Goal: Information Seeking & Learning: Learn about a topic

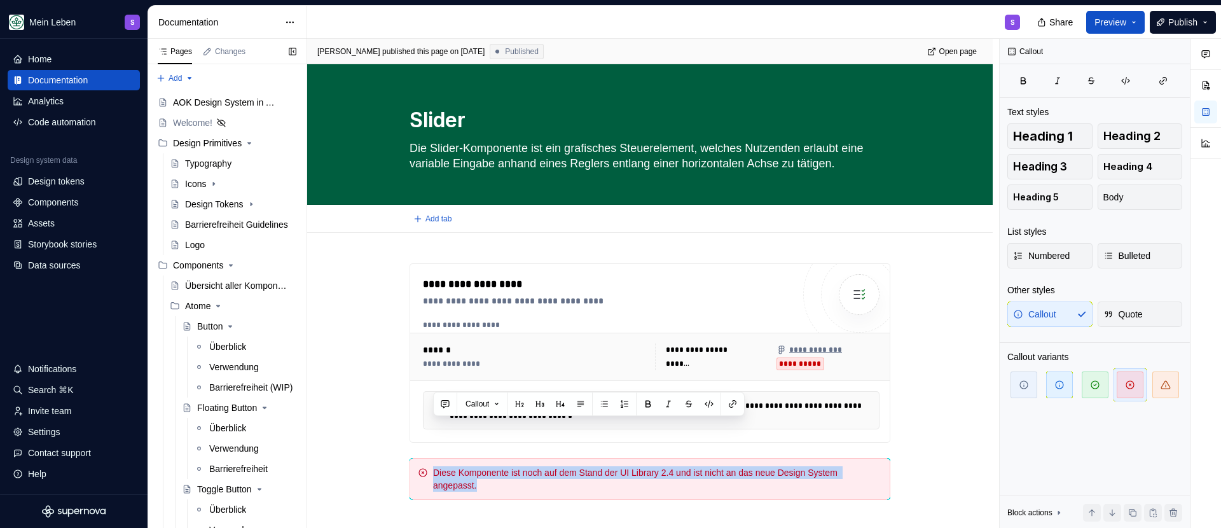
scroll to position [46, 0]
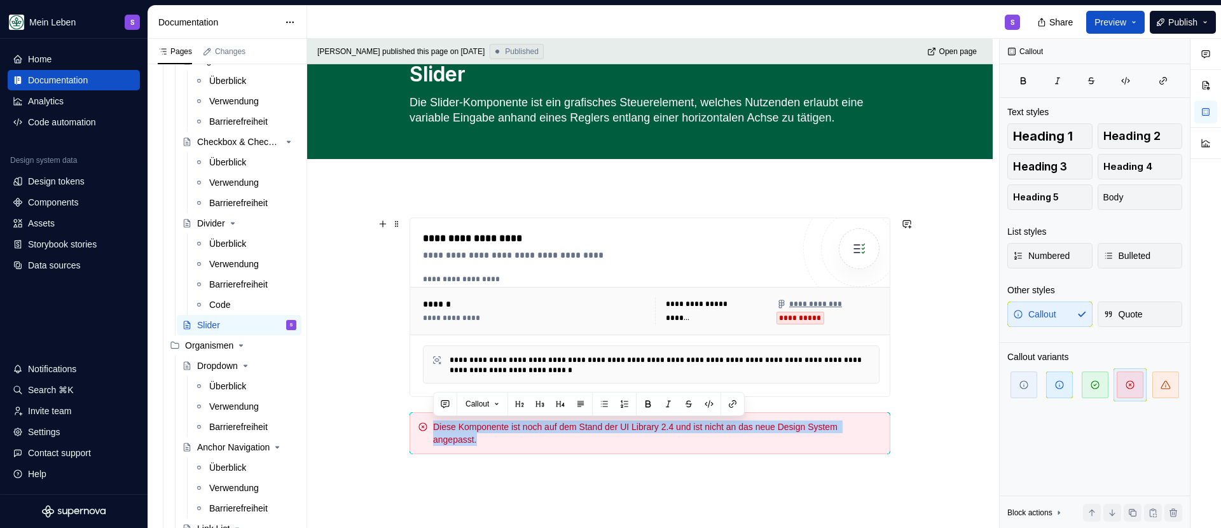
click at [356, 294] on div "**********" at bounding box center [650, 422] width 686 height 471
click at [233, 244] on div "Überblick" at bounding box center [227, 243] width 37 height 13
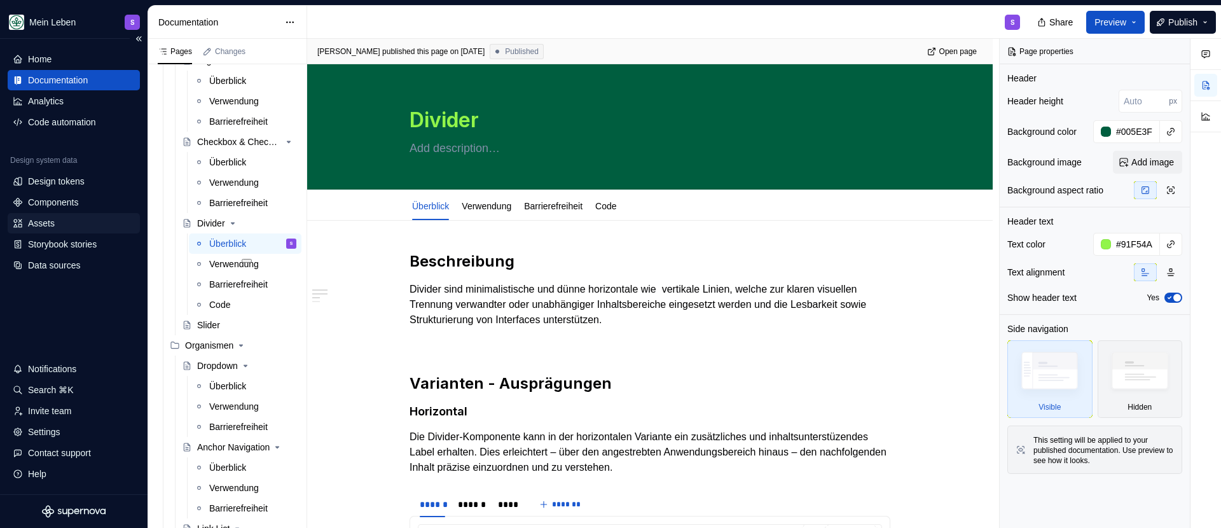
type textarea "*"
click at [45, 219] on div "Assets" at bounding box center [41, 223] width 27 height 13
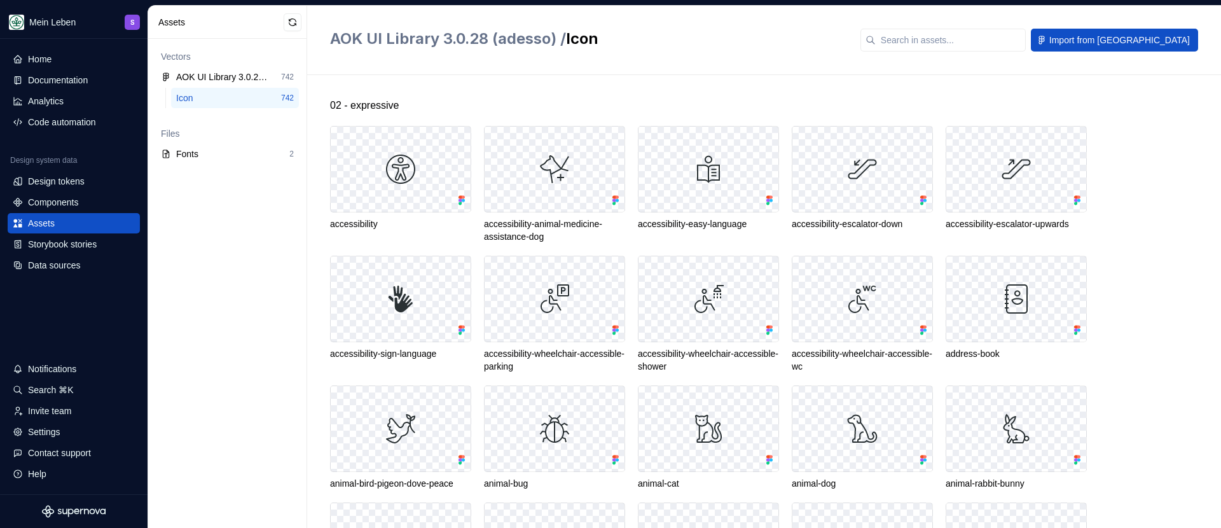
click at [228, 20] on div "Assets" at bounding box center [220, 22] width 125 height 13
click at [300, 22] on button "button" at bounding box center [293, 22] width 18 height 18
click at [60, 266] on div "Data sources" at bounding box center [54, 265] width 52 height 13
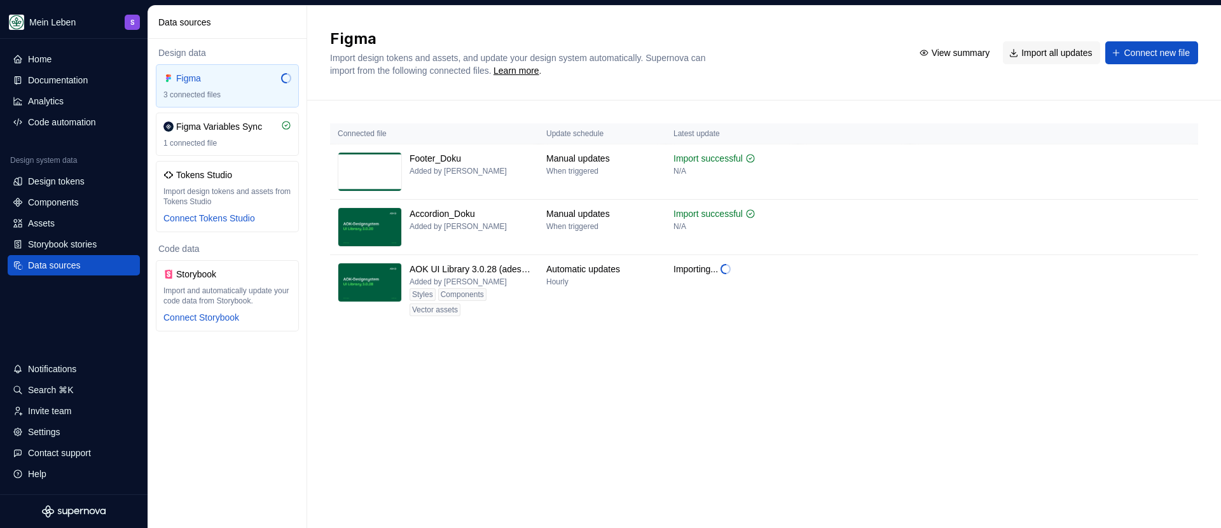
click at [551, 363] on div "Connected file Update schedule Latest update Footer_Doku Added by [PERSON_NAME]…" at bounding box center [764, 236] width 868 height 272
click at [850, 186] on td at bounding box center [854, 171] width 112 height 55
click at [899, 348] on div "Connected file Update schedule Latest update Footer_Doku Added by [PERSON_NAME]…" at bounding box center [764, 236] width 868 height 272
click at [1182, 216] on html "Mein Leben S Home Documentation Analytics Code automation Design system data De…" at bounding box center [610, 264] width 1221 height 528
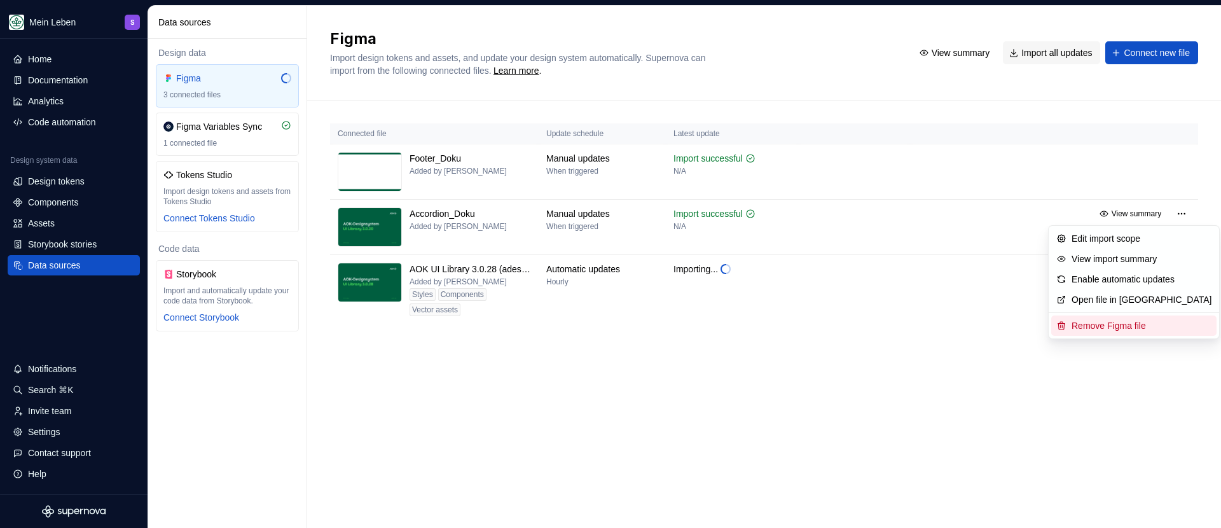
click at [1102, 326] on div "Remove Figma file" at bounding box center [1142, 325] width 140 height 13
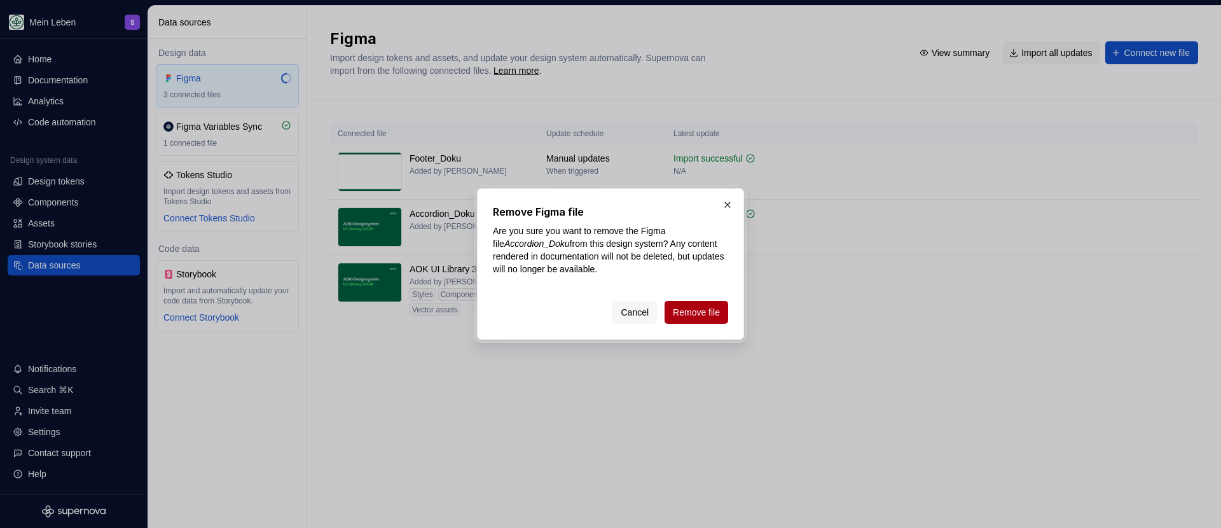
click at [693, 314] on span "Remove file" at bounding box center [696, 312] width 47 height 13
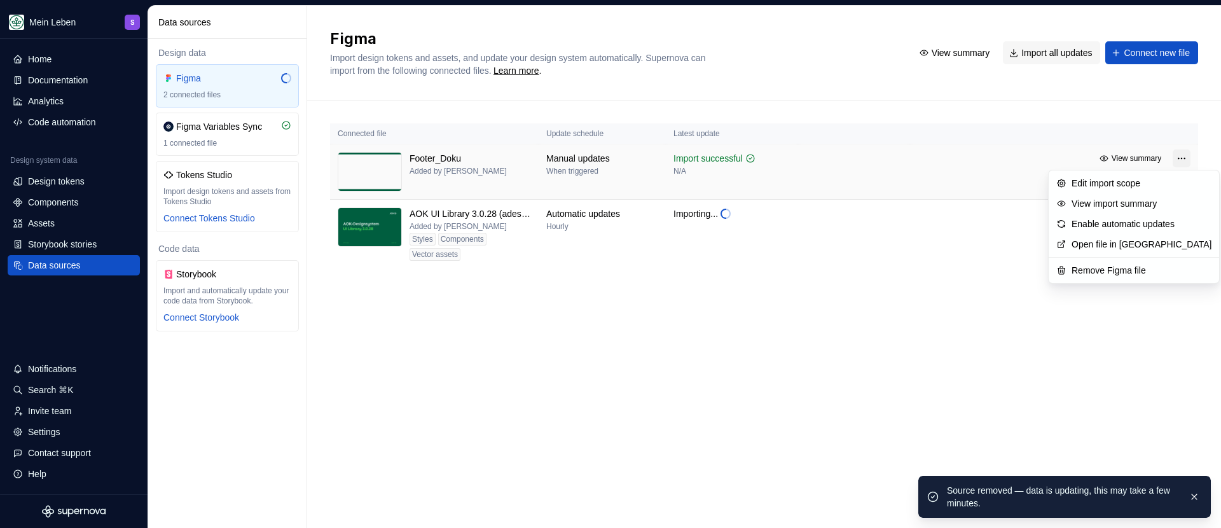
click at [1175, 158] on html "Mein Leben S Home Documentation Analytics Code automation Design system data De…" at bounding box center [610, 264] width 1221 height 528
click at [1124, 266] on div "Remove Figma file" at bounding box center [1142, 270] width 140 height 13
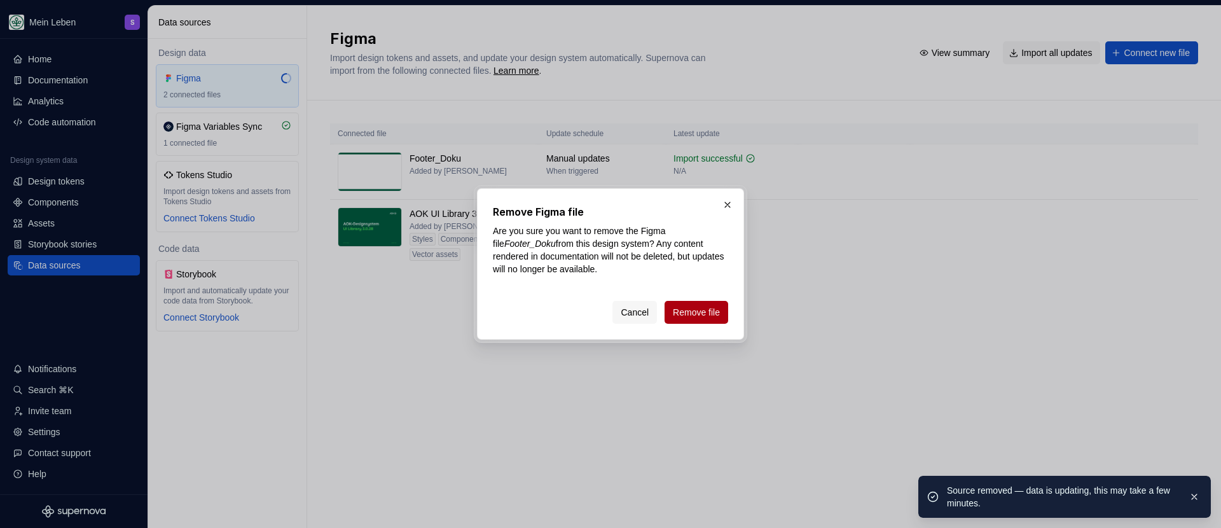
click at [716, 301] on button "Remove file" at bounding box center [697, 312] width 64 height 23
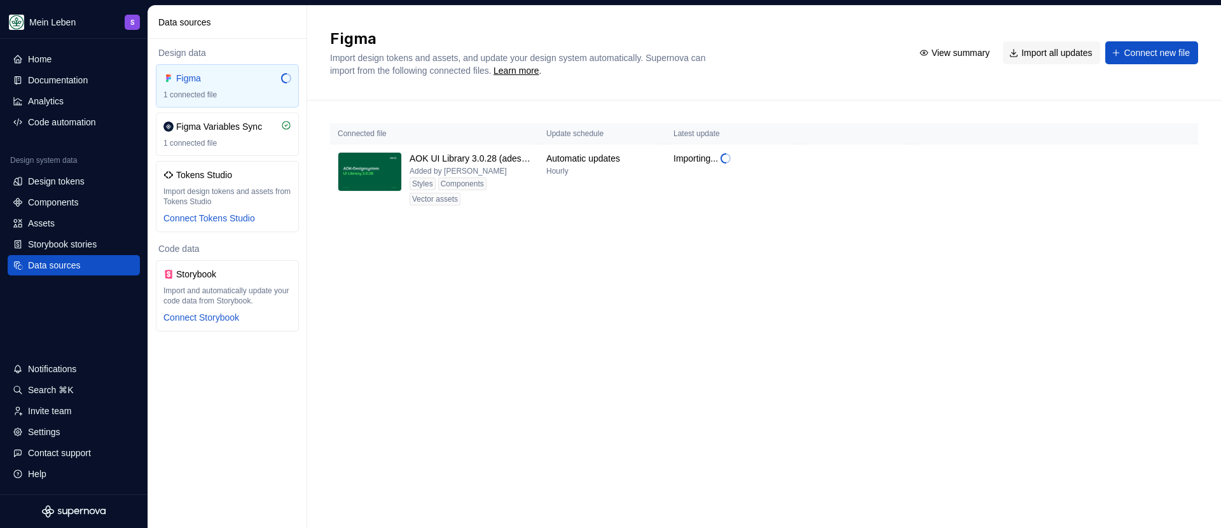
click at [502, 298] on div "Figma Import design tokens and assets, and update your design system automatica…" at bounding box center [764, 267] width 914 height 522
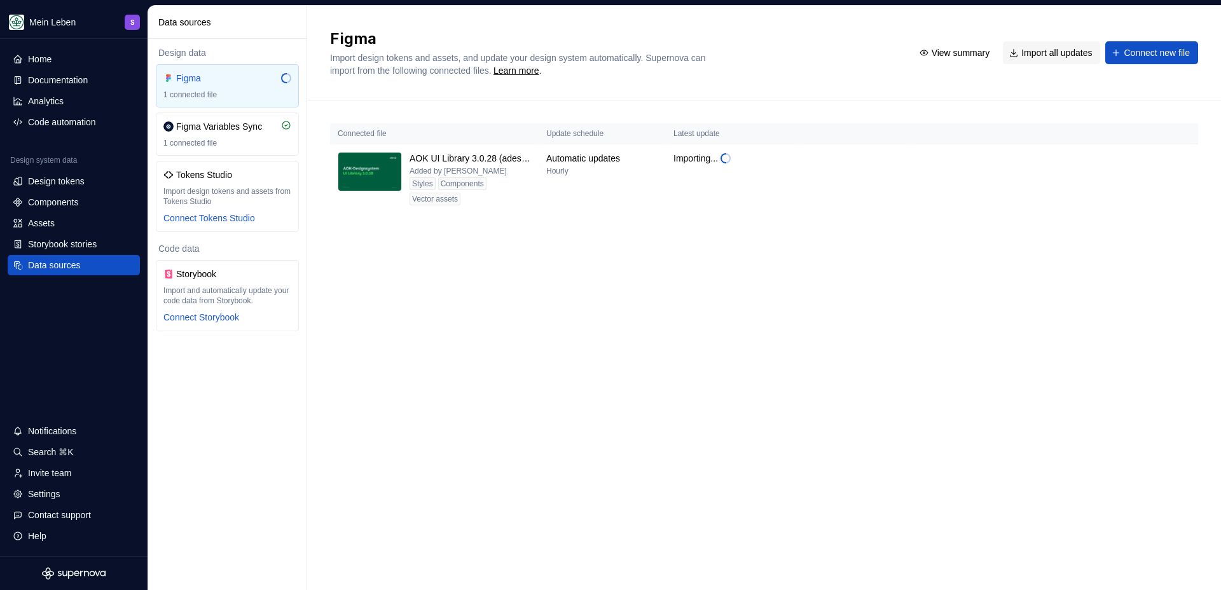
click at [672, 287] on div "Figma Import design tokens and assets, and update your design system automatica…" at bounding box center [764, 298] width 914 height 584
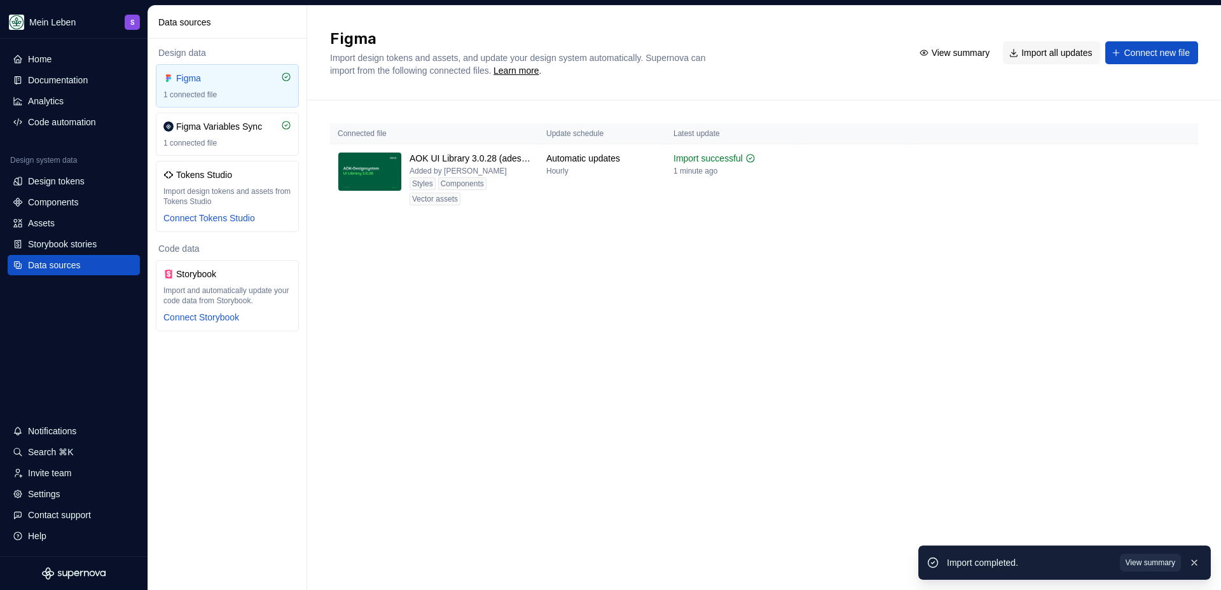
click at [1139, 527] on span "View summary" at bounding box center [1151, 563] width 50 height 10
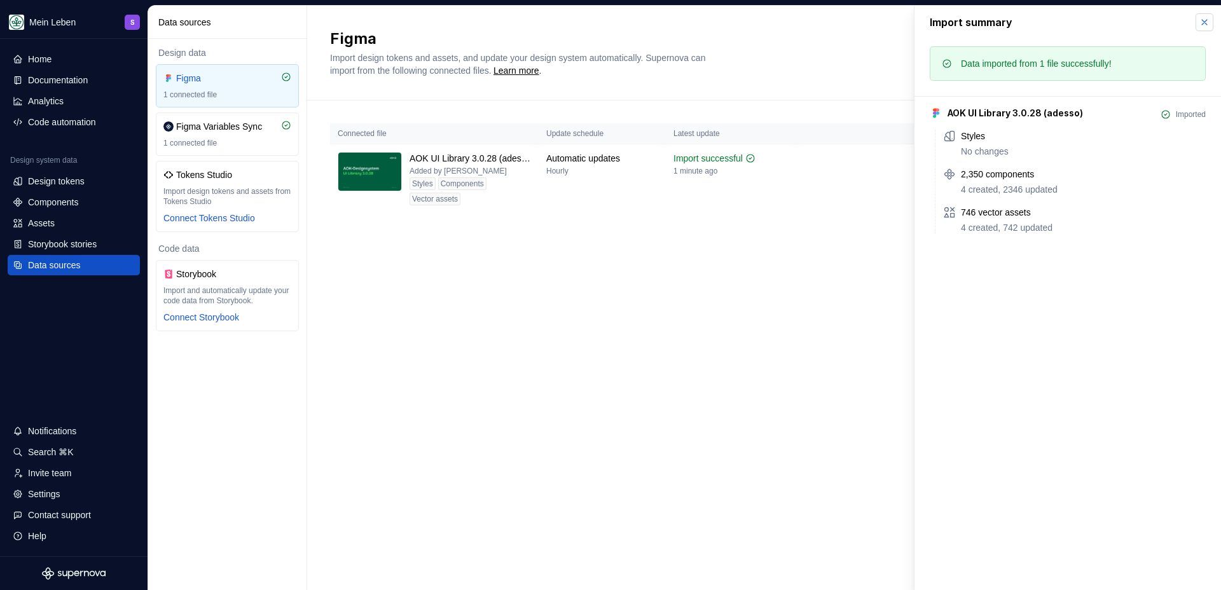
click at [1204, 25] on button "button" at bounding box center [1205, 22] width 18 height 18
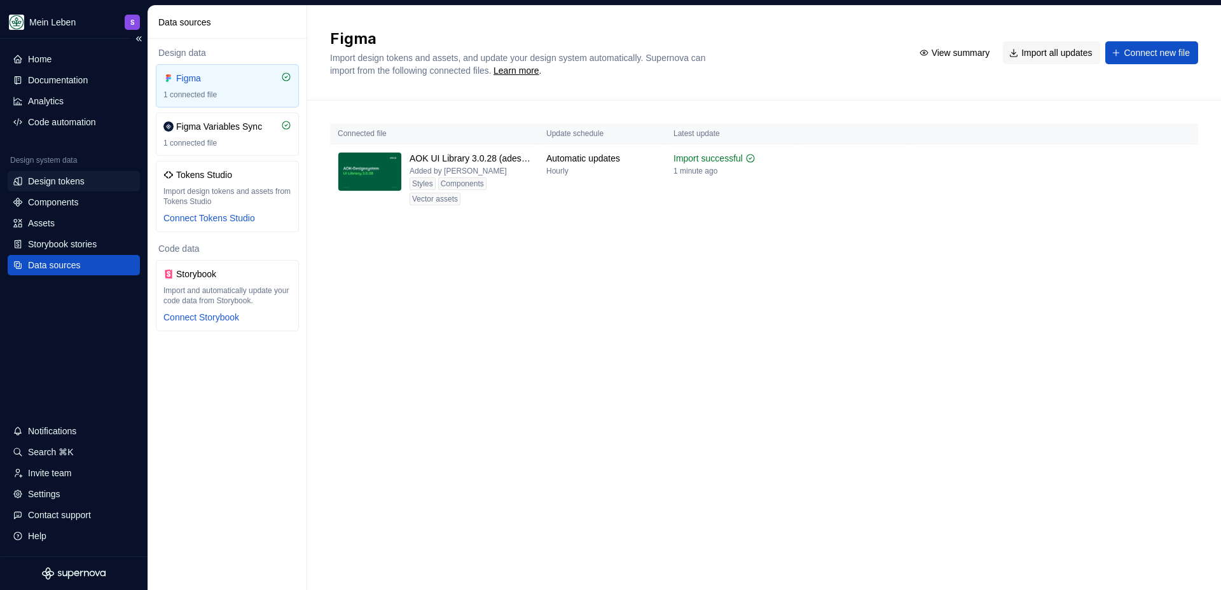
click at [62, 182] on div "Design tokens" at bounding box center [56, 181] width 57 height 13
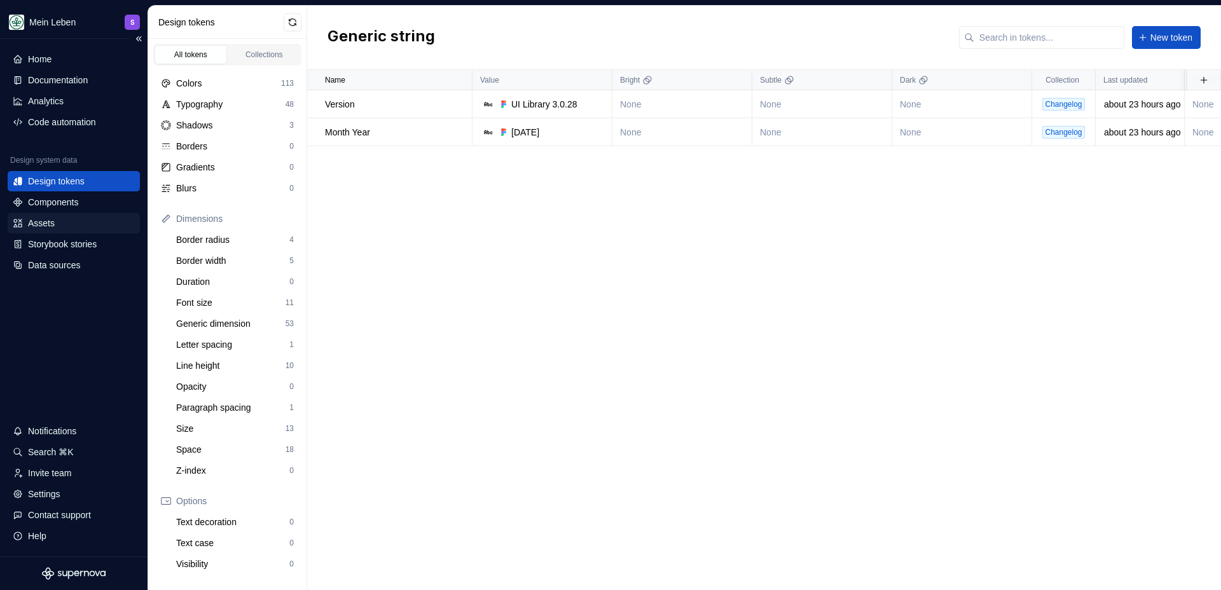
click at [72, 225] on div "Assets" at bounding box center [74, 223] width 122 height 13
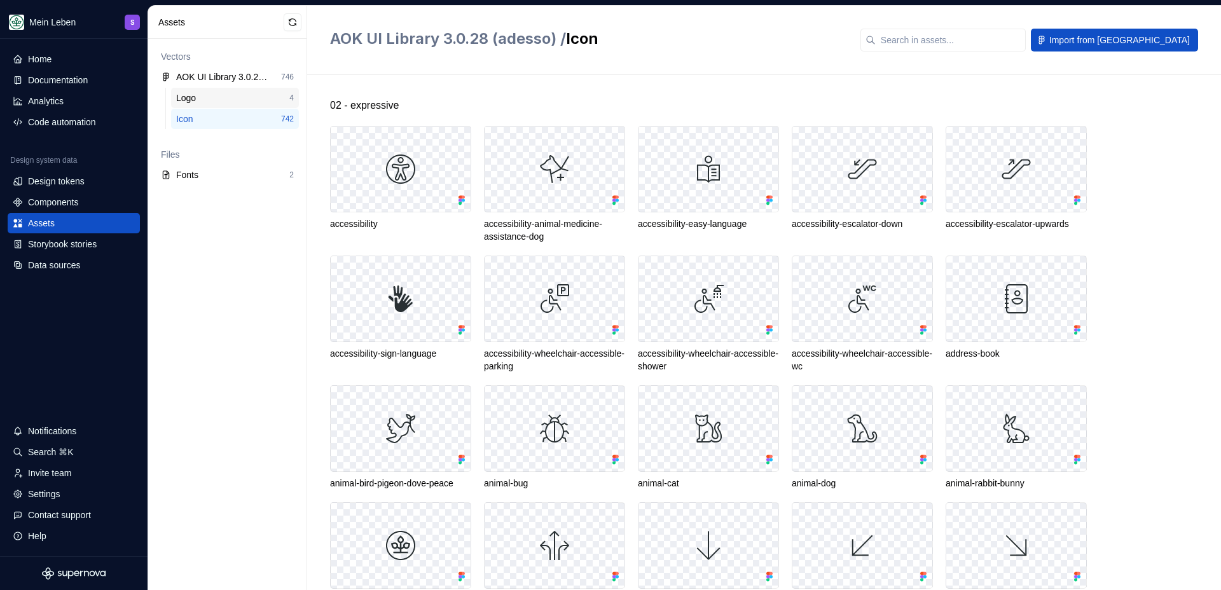
click at [215, 102] on div "Logo" at bounding box center [232, 98] width 113 height 13
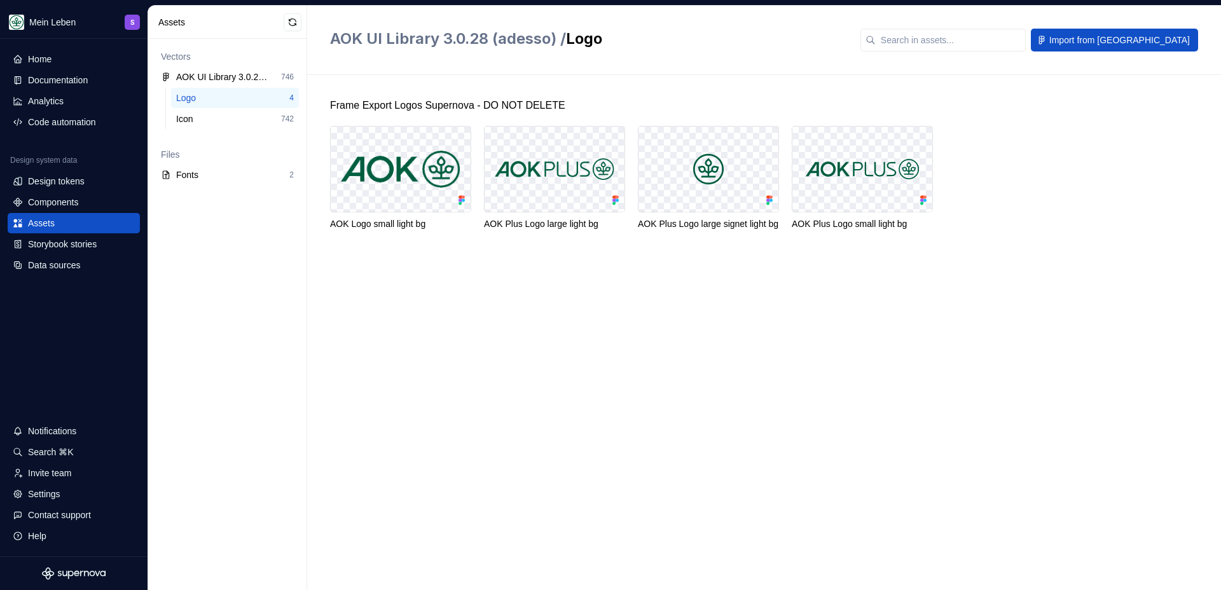
click at [651, 350] on div "Frame Export Logos Supernova - DO NOT DELETE AOK Logo small light bg AOK Plus L…" at bounding box center [775, 332] width 891 height 515
click at [412, 169] on img at bounding box center [401, 170] width 120 height 38
click at [691, 334] on div "Frame Export Logos Supernova - DO NOT DELETE AOK Logo small light bg AOK Plus L…" at bounding box center [775, 332] width 891 height 515
click at [495, 289] on div "Frame Export Logos Supernova - DO NOT DELETE AOK Logo small light bg AOK Plus L…" at bounding box center [775, 332] width 891 height 515
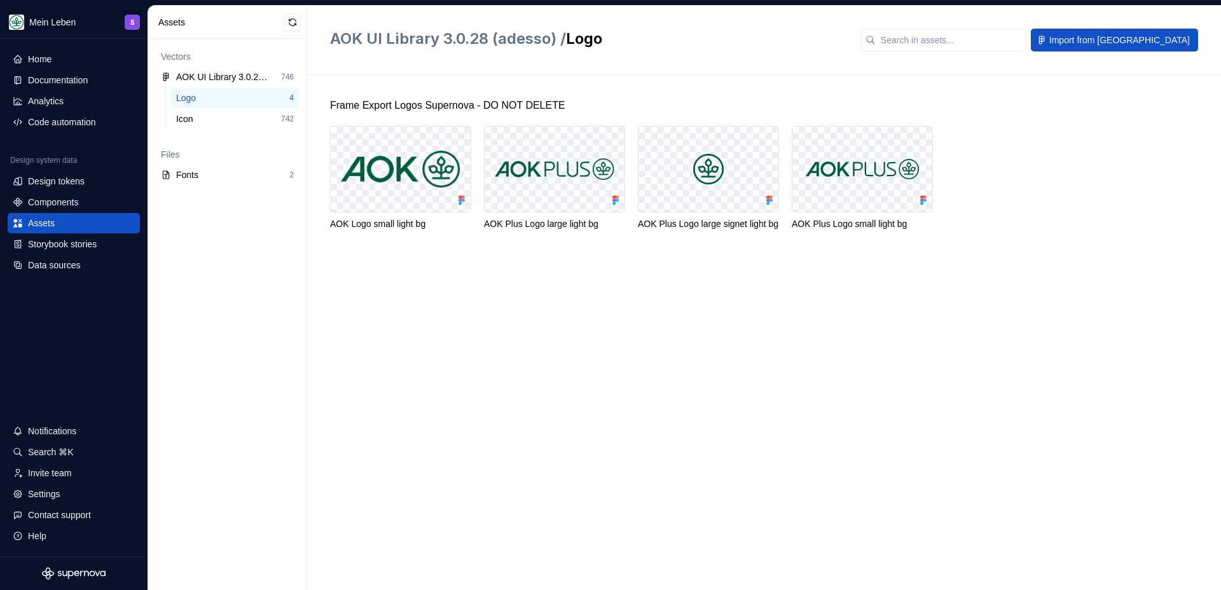
click at [532, 358] on div "Frame Export Logos Supernova - DO NOT DELETE AOK Logo small light bg AOK Plus L…" at bounding box center [775, 332] width 891 height 515
click at [395, 169] on img at bounding box center [401, 170] width 120 height 38
click at [493, 333] on div "Frame Export Logos Supernova - DO NOT DELETE AOK Logo small light bg AOK Plus L…" at bounding box center [775, 332] width 891 height 515
click at [581, 342] on div "Frame Export Logos Supernova - DO NOT DELETE AOK Logo small light bg AOK Plus L…" at bounding box center [775, 332] width 891 height 515
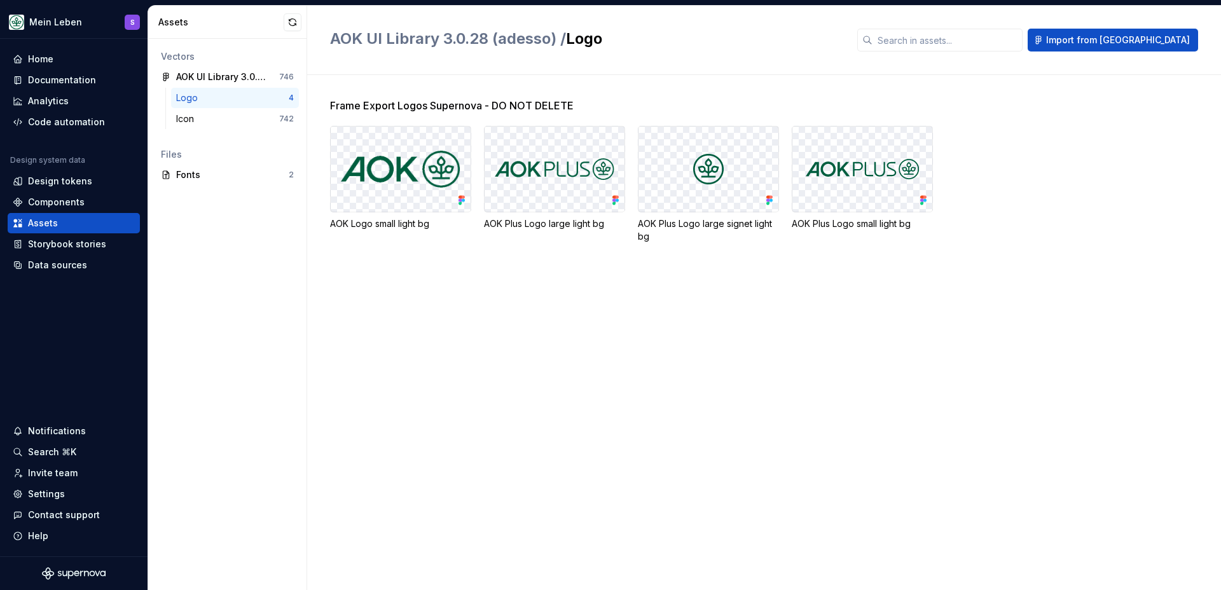
click at [721, 328] on div "Frame Export Logos Supernova - DO NOT DELETE AOK Logo small light bg AOK Plus L…" at bounding box center [775, 332] width 891 height 515
click at [723, 448] on div "Frame Export Logos Supernova - DO NOT DELETE AOK Logo small light bg AOK Plus L…" at bounding box center [775, 332] width 891 height 515
click at [193, 126] on div "Icon 742" at bounding box center [235, 119] width 128 height 20
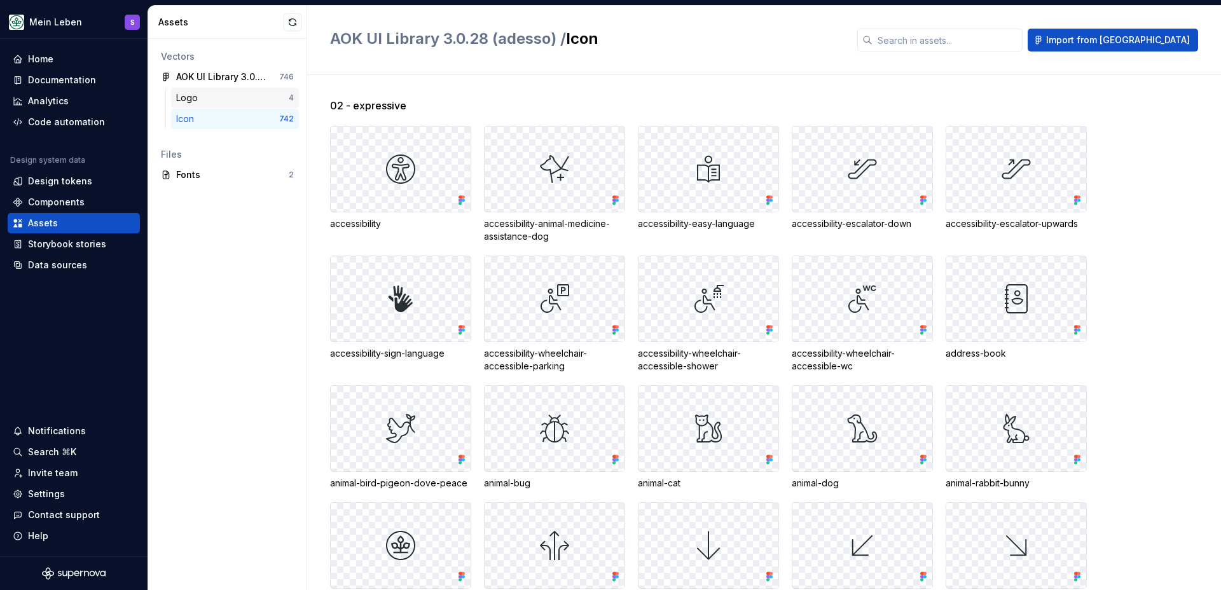
click at [201, 95] on div "Logo" at bounding box center [189, 98] width 27 height 13
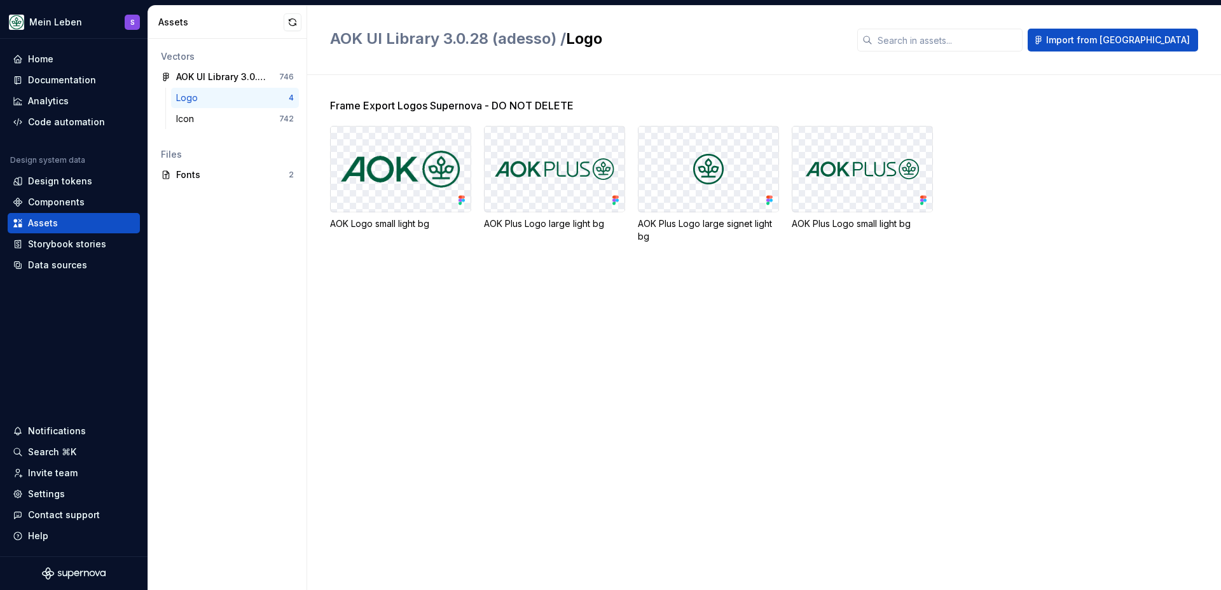
click at [722, 270] on div "Frame Export Logos Supernova - DO NOT DELETE AOK Logo small light bg AOK Plus L…" at bounding box center [775, 186] width 891 height 176
click at [721, 280] on div "Frame Export Logos Supernova - DO NOT DELETE AOK Logo small light bg AOK Plus L…" at bounding box center [775, 332] width 891 height 515
click at [707, 90] on div "Frame Export Logos Supernova - DO NOT DELETE AOK Logo small light bg AOK Plus L…" at bounding box center [775, 332] width 891 height 515
click at [683, 352] on div "Frame Export Logos Supernova - DO NOT DELETE AOK Logo small light bg AOK Plus L…" at bounding box center [775, 332] width 891 height 515
click at [205, 122] on div "Icon" at bounding box center [227, 119] width 103 height 13
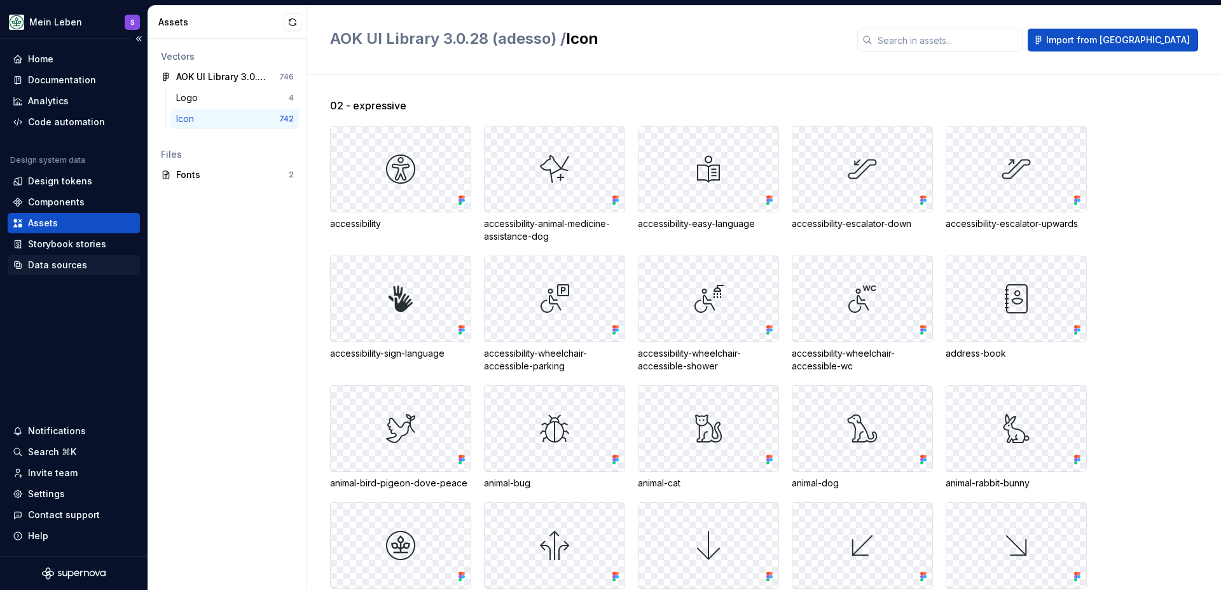
click at [62, 265] on div "Data sources" at bounding box center [57, 265] width 59 height 13
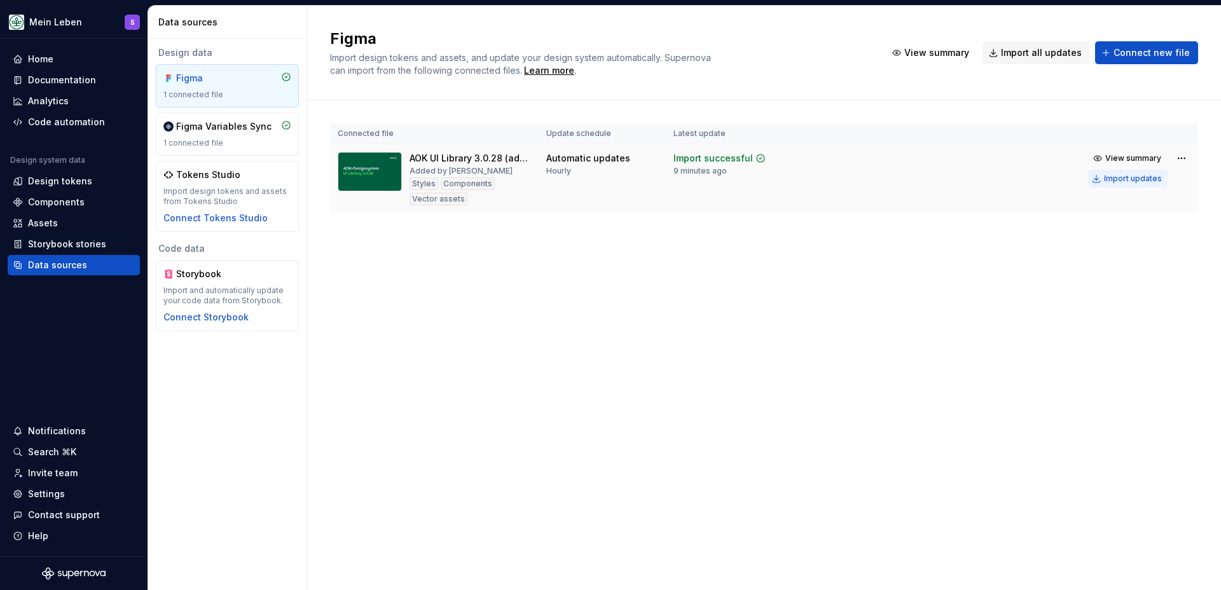
click at [1136, 180] on div "Import updates" at bounding box center [1133, 179] width 58 height 10
click at [1107, 181] on div "Import updates" at bounding box center [1133, 179] width 58 height 10
click at [63, 196] on div "Components" at bounding box center [56, 202] width 57 height 13
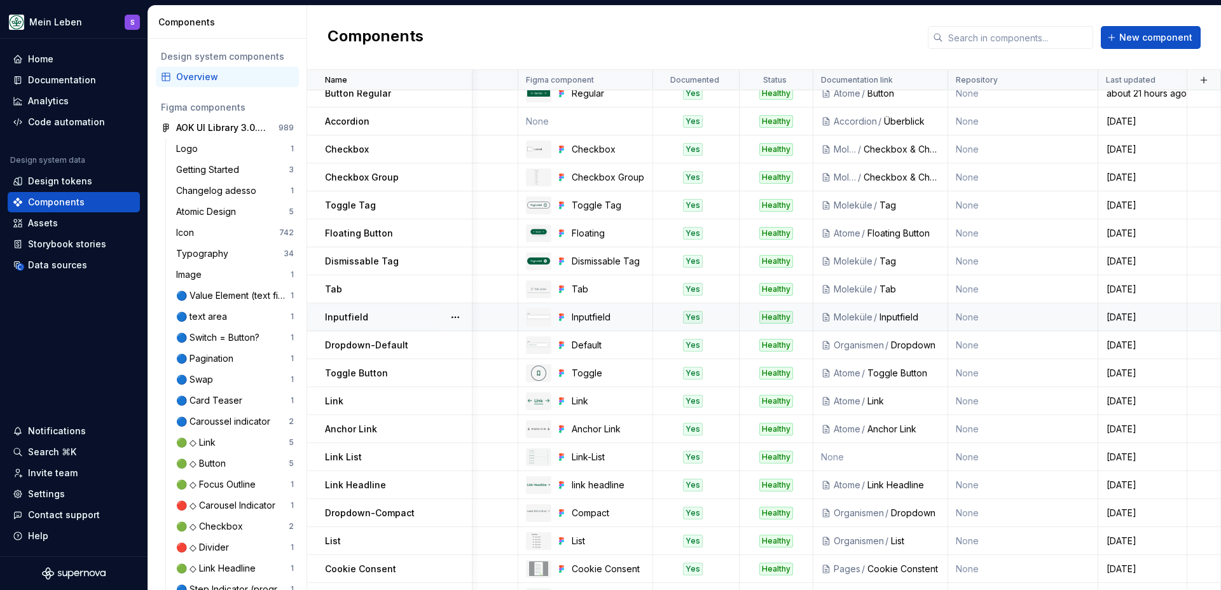
scroll to position [0, 88]
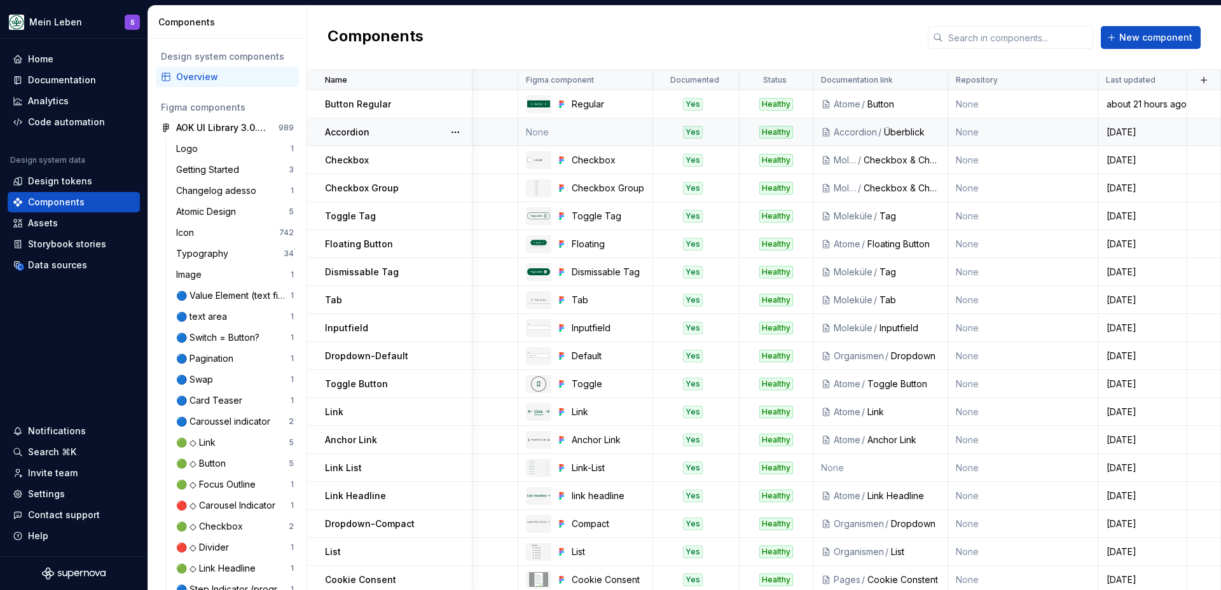
click at [562, 134] on td "None" at bounding box center [585, 132] width 135 height 28
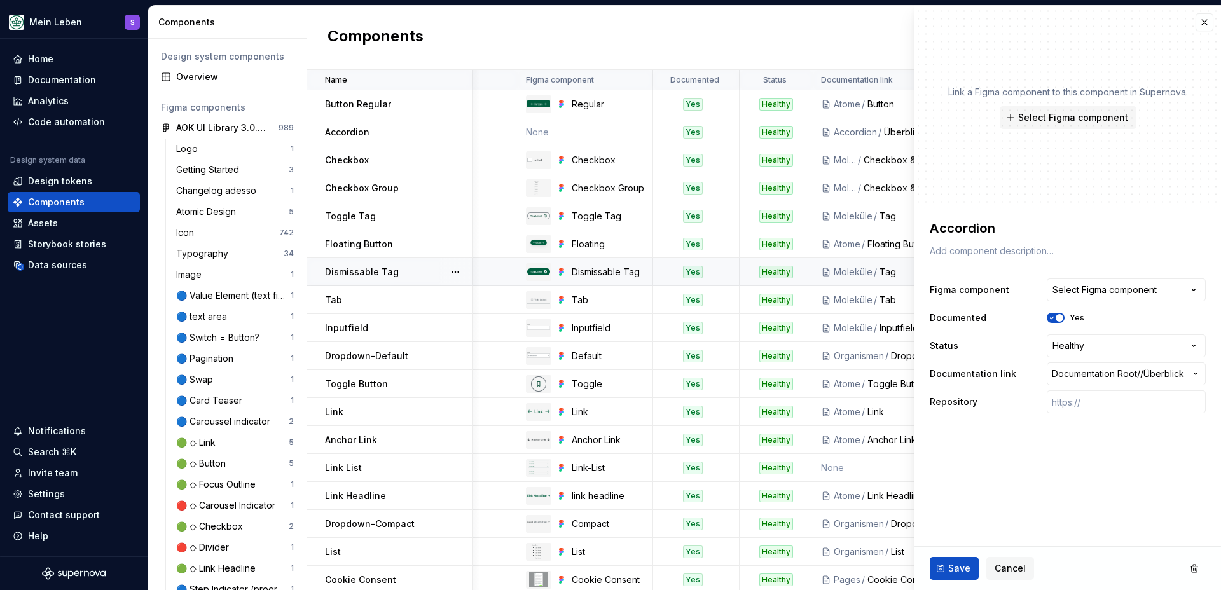
type textarea "*"
click at [1116, 290] on div "Select Figma component" at bounding box center [1105, 290] width 104 height 13
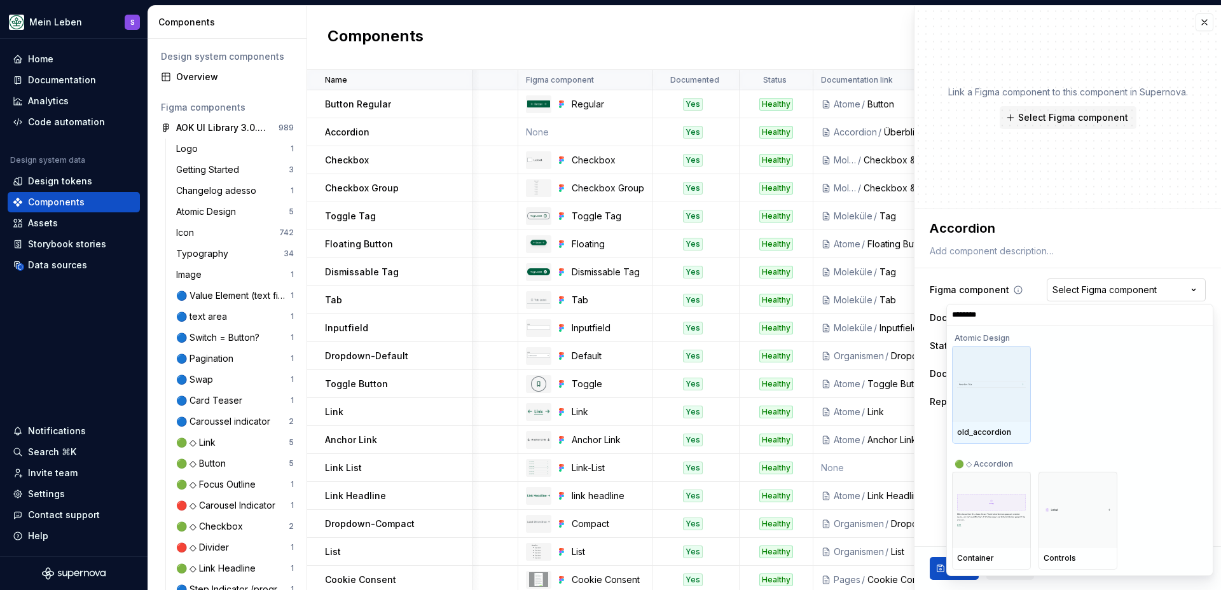
type input "*********"
click at [992, 338] on div "Atomic Design" at bounding box center [1078, 336] width 252 height 20
click at [991, 338] on div "Atomic Design" at bounding box center [1078, 336] width 252 height 20
click at [1070, 344] on div "Atomic Design" at bounding box center [1078, 336] width 252 height 20
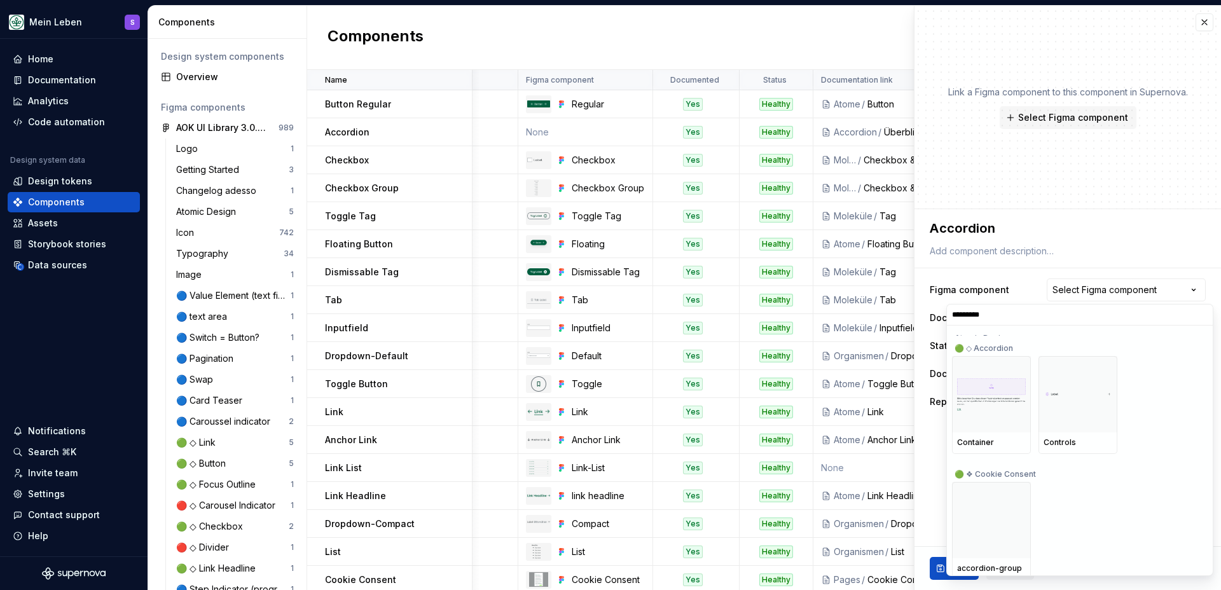
scroll to position [118, 0]
click at [1206, 315] on input "*********" at bounding box center [1080, 315] width 266 height 10
click at [1198, 313] on input "*********" at bounding box center [1080, 315] width 266 height 10
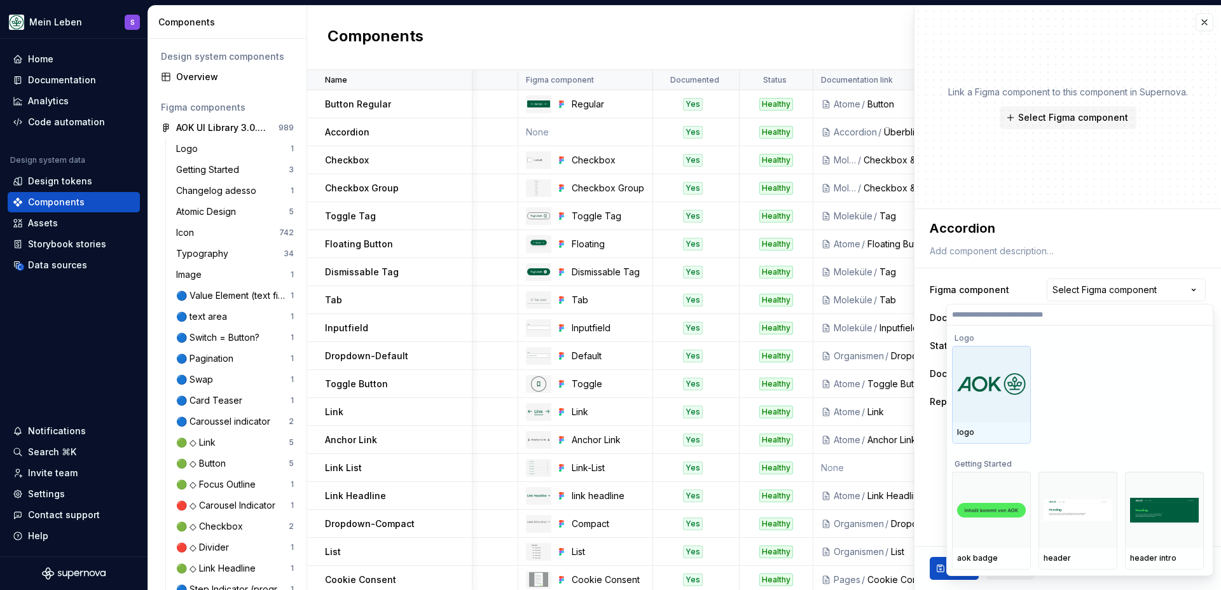
click at [1068, 239] on html "Mein Leben S Home Documentation Analytics Code automation Design system data De…" at bounding box center [610, 295] width 1221 height 590
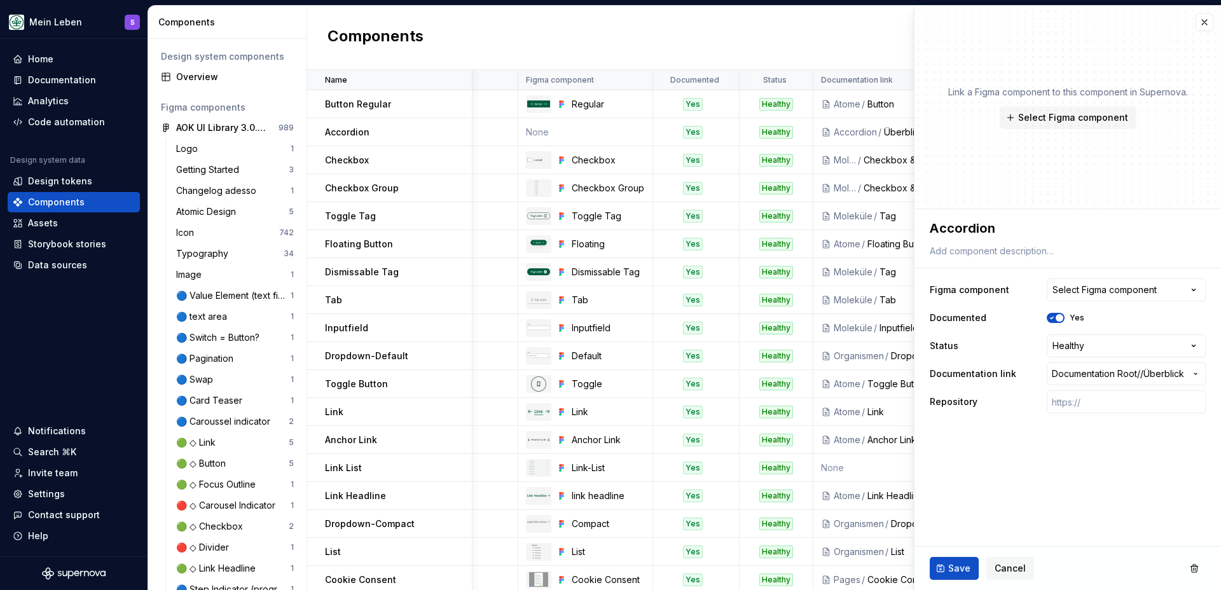
type textarea "*"
click at [1203, 18] on button "button" at bounding box center [1205, 22] width 18 height 18
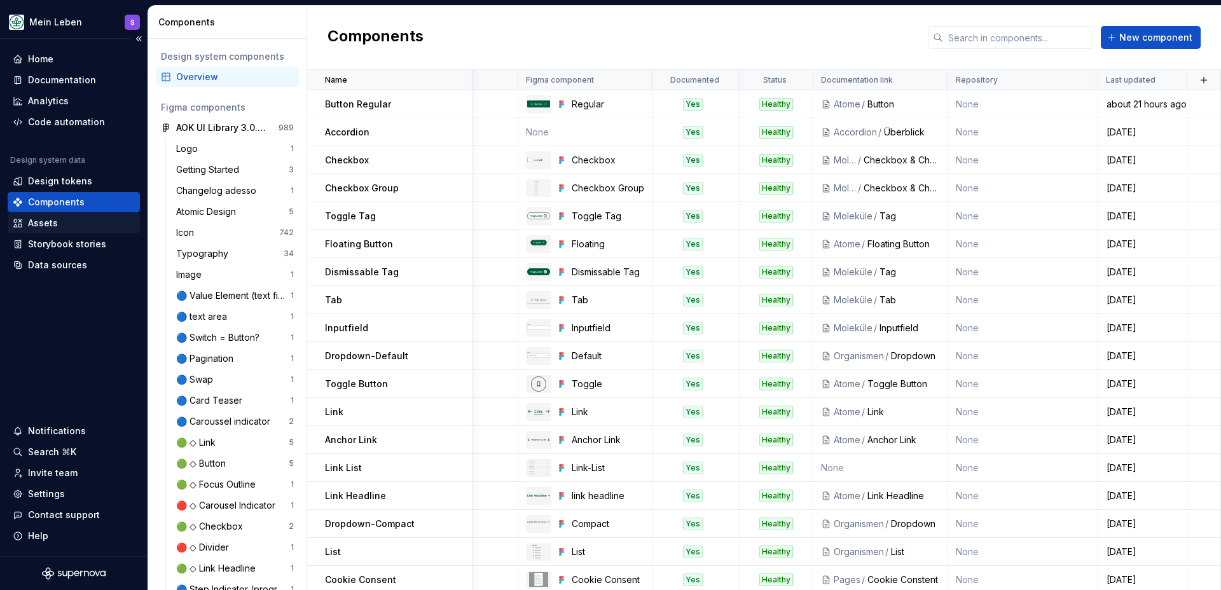
click at [60, 223] on div "Assets" at bounding box center [74, 223] width 122 height 13
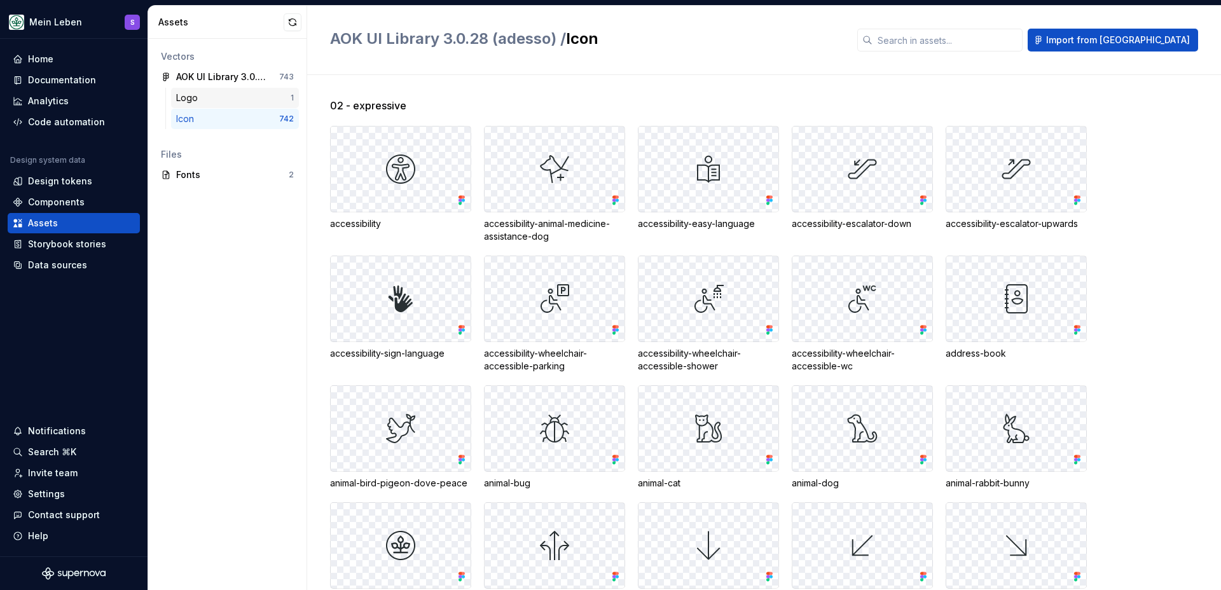
click at [211, 97] on div "Logo" at bounding box center [233, 98] width 114 height 13
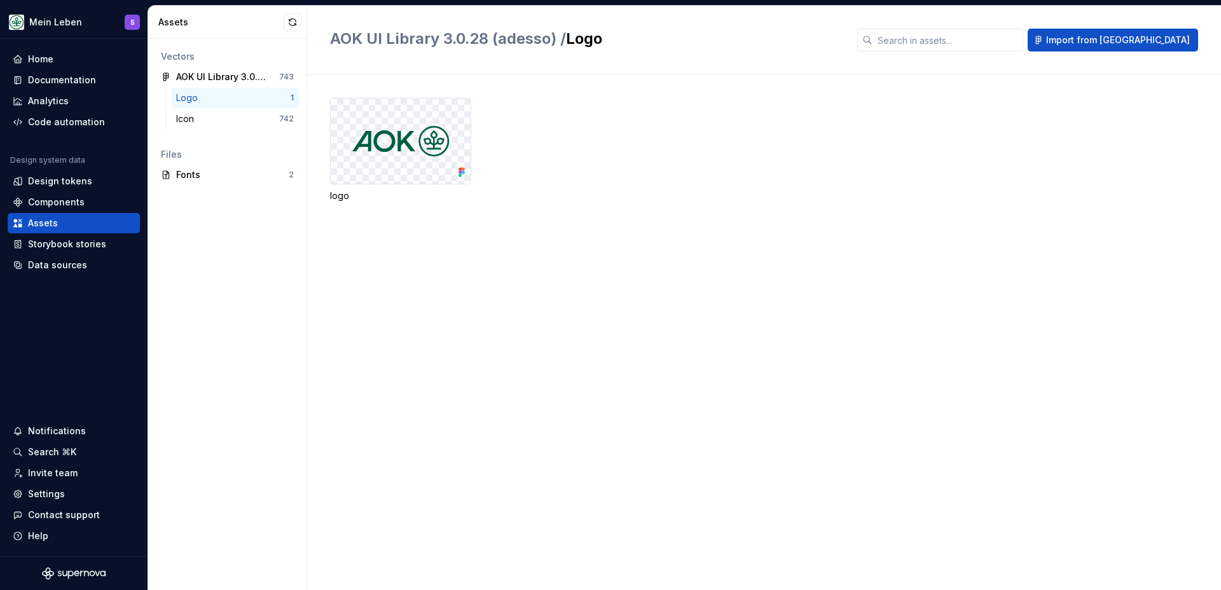
click at [592, 111] on div "logo" at bounding box center [775, 150] width 891 height 104
click at [501, 176] on div "logo" at bounding box center [775, 150] width 891 height 104
click at [382, 168] on div at bounding box center [401, 141] width 140 height 85
click at [330, 198] on div "logo" at bounding box center [400, 196] width 141 height 13
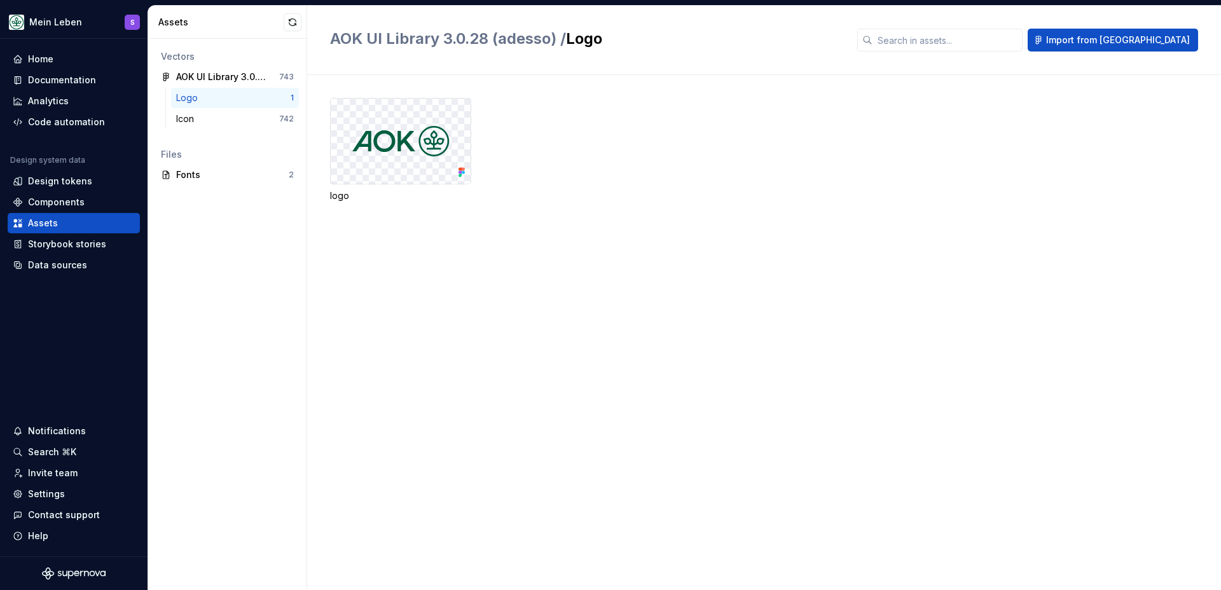
click at [484, 249] on div "logo" at bounding box center [775, 332] width 891 height 515
click at [391, 247] on div "logo" at bounding box center [775, 332] width 891 height 515
click at [553, 279] on div "logo" at bounding box center [775, 332] width 891 height 515
click at [602, 272] on div "logo" at bounding box center [775, 332] width 891 height 515
click at [219, 178] on div "Fonts" at bounding box center [232, 175] width 113 height 13
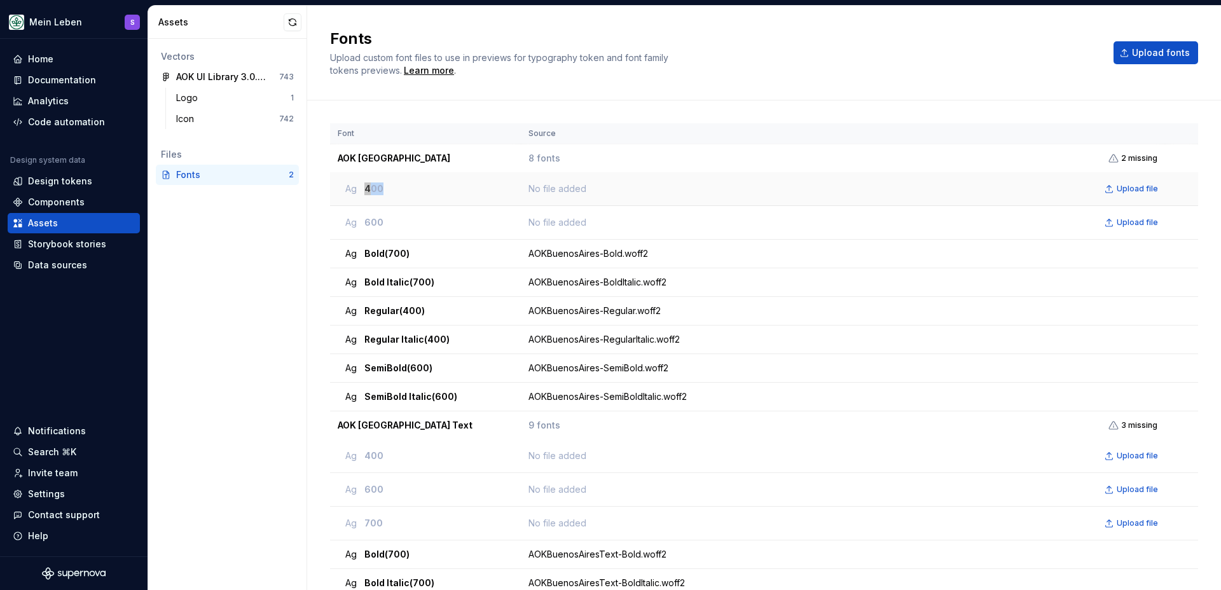
drag, startPoint x: 358, startPoint y: 188, endPoint x: 496, endPoint y: 183, distance: 138.1
click at [496, 183] on div "Ag 400" at bounding box center [429, 189] width 168 height 13
drag, startPoint x: 357, startPoint y: 226, endPoint x: 681, endPoint y: 256, distance: 325.1
click at [681, 256] on tbody "AOK Buenos Aires 8 fonts 2 missing Ag 400 No file added Upload file Ag 600 No f…" at bounding box center [764, 428] width 868 height 568
click at [1185, 201] on td at bounding box center [1181, 189] width 33 height 34
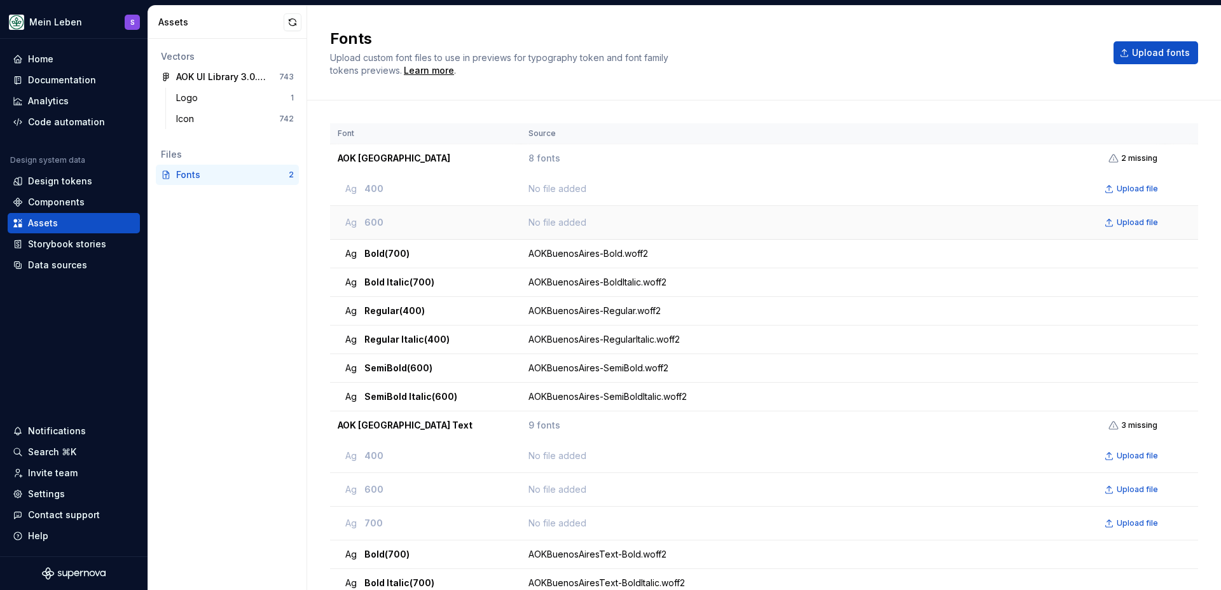
click at [1171, 230] on td at bounding box center [1181, 223] width 33 height 34
click at [1177, 220] on td at bounding box center [1181, 223] width 33 height 34
click at [192, 121] on div "Icon" at bounding box center [187, 119] width 23 height 13
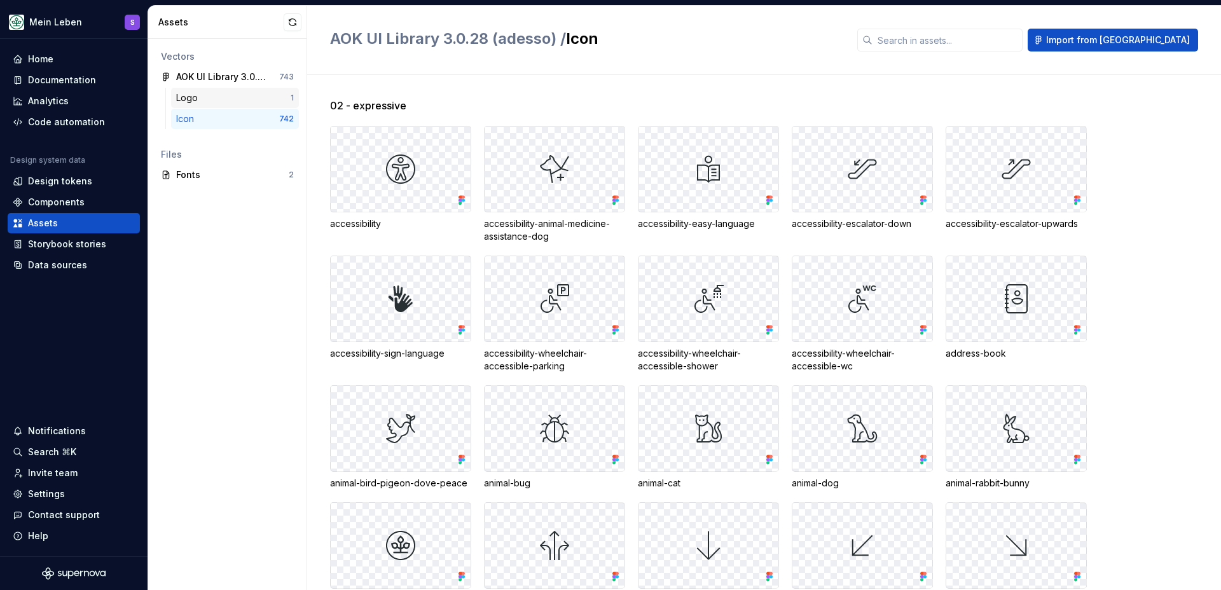
click at [196, 93] on div "Logo" at bounding box center [189, 98] width 27 height 13
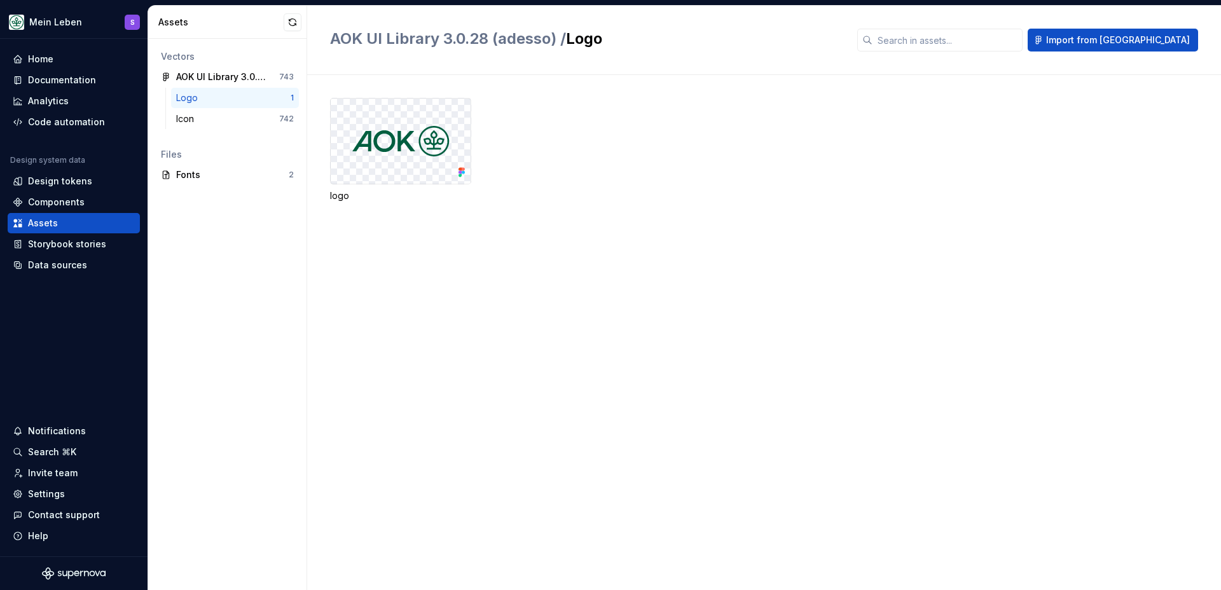
click at [583, 280] on div "logo" at bounding box center [775, 332] width 891 height 515
click at [606, 336] on div "logo" at bounding box center [775, 332] width 891 height 515
click at [76, 268] on div "Data sources" at bounding box center [57, 265] width 59 height 13
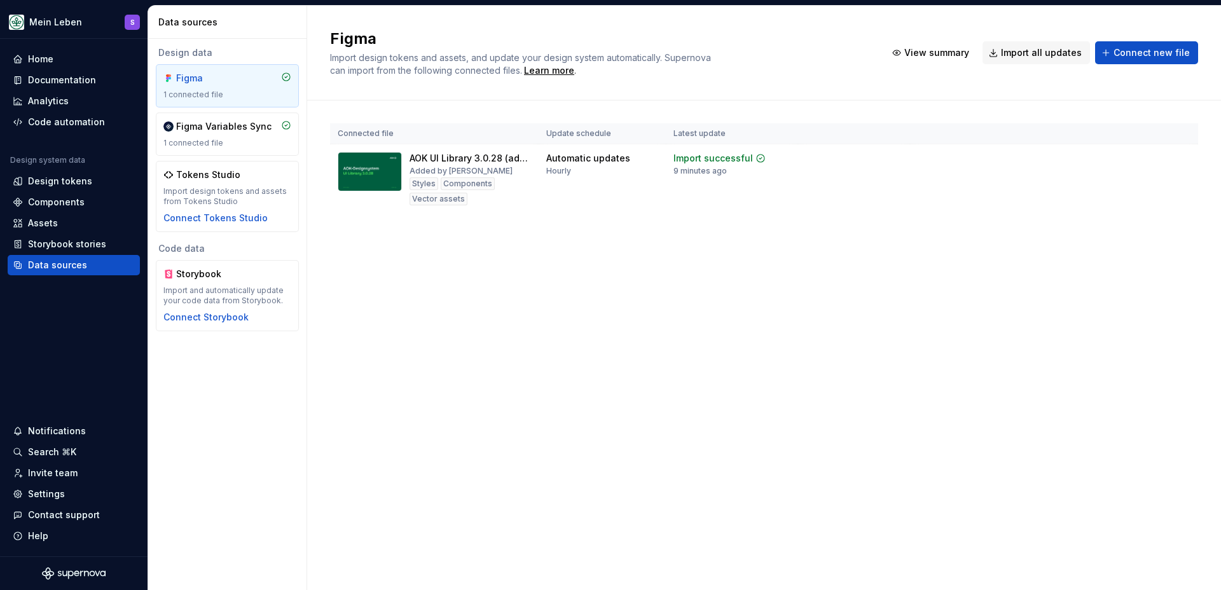
click at [492, 306] on div "Figma Import design tokens and assets, and update your design system automatica…" at bounding box center [764, 298] width 914 height 584
click at [548, 234] on div "Connected file Update schedule Latest update AOK UI Library 3.0.28 (adesso) Add…" at bounding box center [764, 180] width 868 height 161
click at [644, 320] on div "Figma Import design tokens and assets, and update your design system automatica…" at bounding box center [764, 298] width 914 height 584
click at [607, 327] on div "Figma Import design tokens and assets, and update your design system automatica…" at bounding box center [764, 298] width 914 height 584
click at [560, 318] on div "Figma Import design tokens and assets, and update your design system automatica…" at bounding box center [764, 298] width 914 height 584
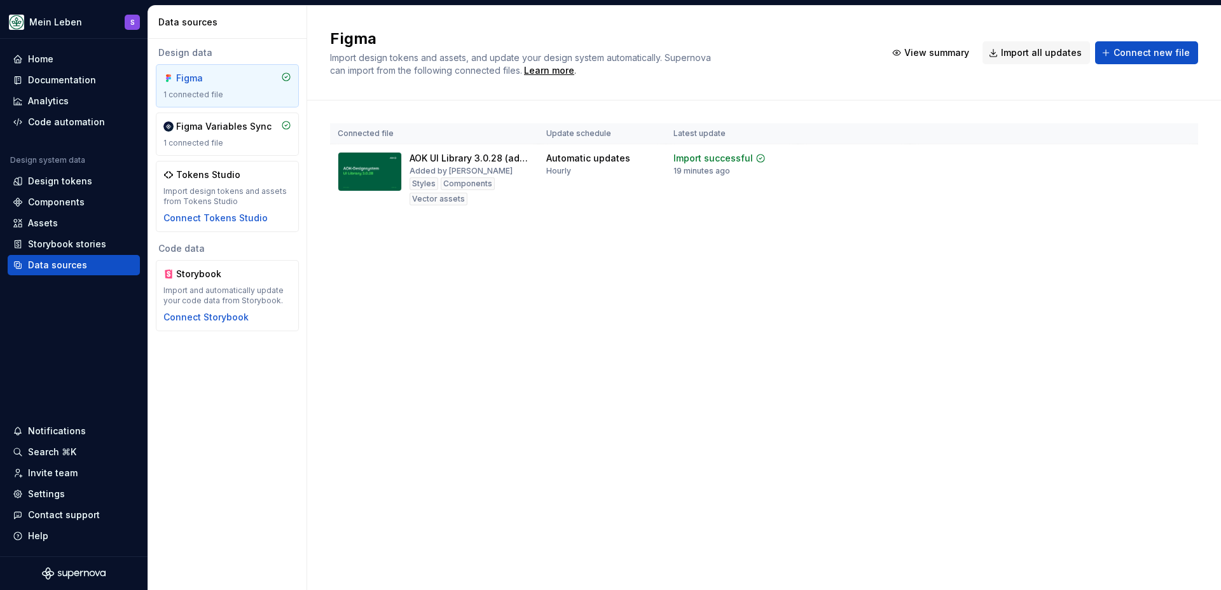
click at [468, 251] on div "Connected file Update schedule Latest update AOK UI Library 3.0.28 (adesso) Add…" at bounding box center [764, 180] width 868 height 161
click at [702, 282] on div "Figma Import design tokens and assets, and update your design system automatica…" at bounding box center [764, 298] width 914 height 584
click at [882, 340] on div "Figma Import design tokens and assets, and update your design system automatica…" at bounding box center [764, 298] width 914 height 584
click at [1116, 178] on div "Import updates" at bounding box center [1133, 179] width 58 height 10
